Goal: Check status: Check status

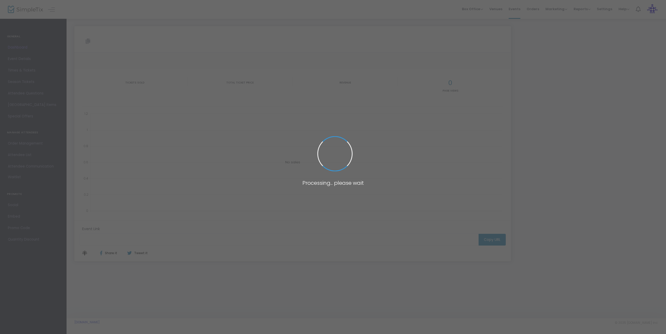
type input "[URL][DOMAIN_NAME]"
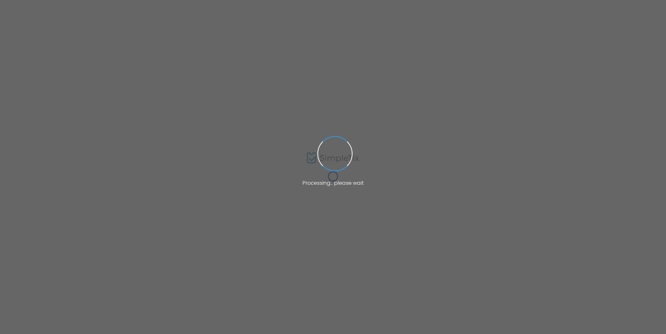
type input "[URL][DOMAIN_NAME]"
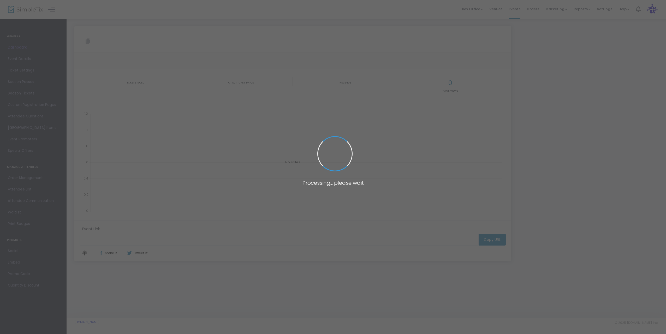
type input "[URL][DOMAIN_NAME]"
